Goal: Find specific page/section: Find specific page/section

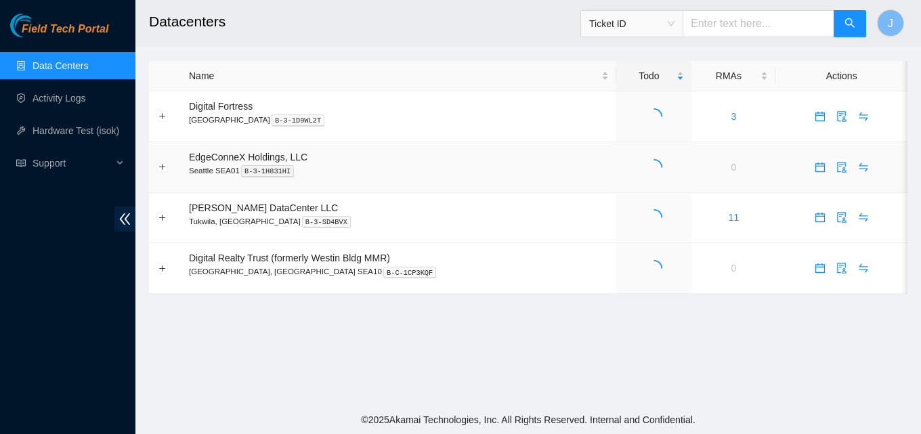
click at [508, 171] on p "Seattle SEA01 B-3-1H831HI" at bounding box center [399, 170] width 420 height 12
click at [493, 368] on main "Datacenters Ticket ID J Name Todo RMAs Actions Digital Fortress Seattle B-3-1D9…" at bounding box center [527, 202] width 785 height 405
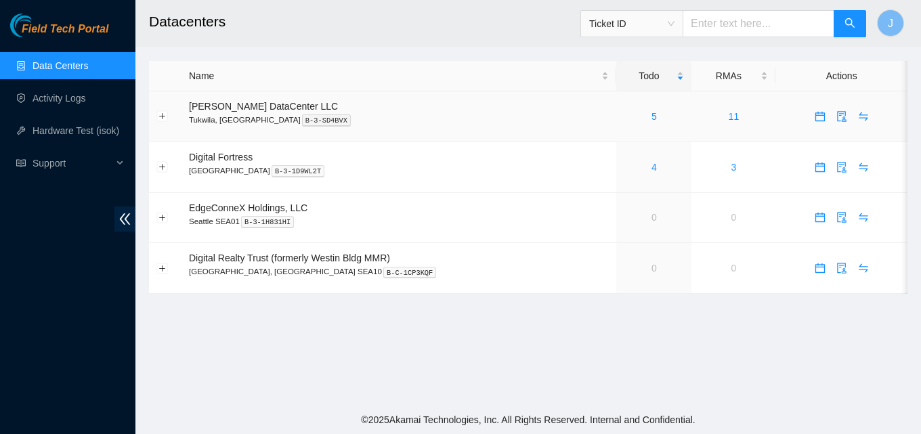
click at [631, 116] on div "5" at bounding box center [653, 116] width 60 height 15
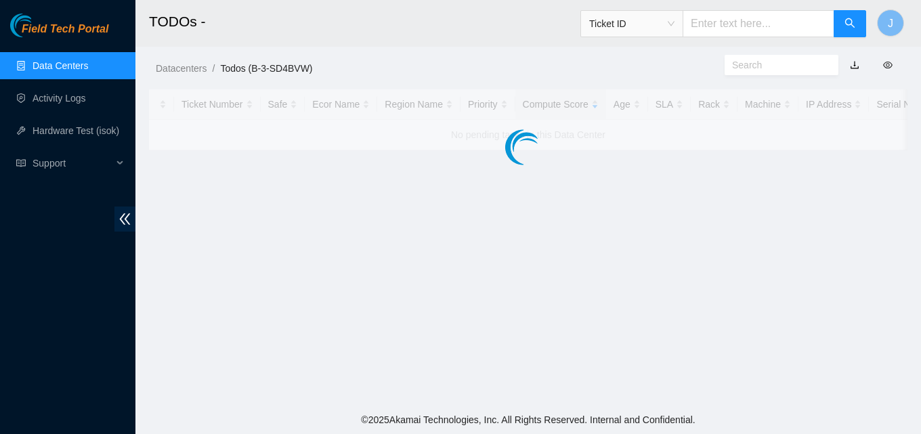
click at [624, 116] on div at bounding box center [528, 119] width 758 height 61
